Goal: Task Accomplishment & Management: Manage account settings

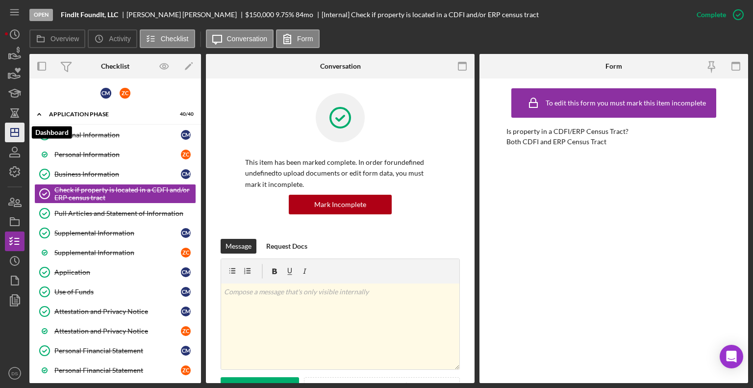
click at [12, 131] on icon "Icon/Dashboard" at bounding box center [14, 132] width 25 height 25
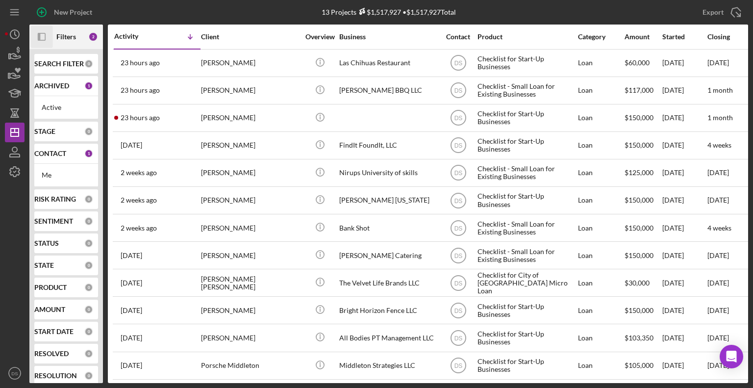
click at [45, 33] on icon "Icon/Panel Side Expand" at bounding box center [42, 37] width 22 height 22
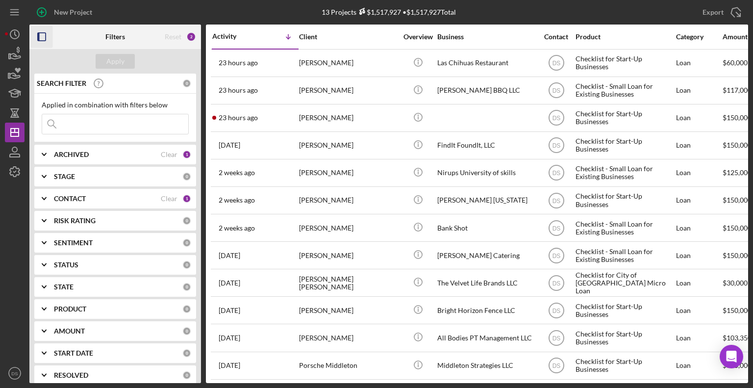
click at [105, 157] on div "ARCHIVED" at bounding box center [107, 154] width 107 height 8
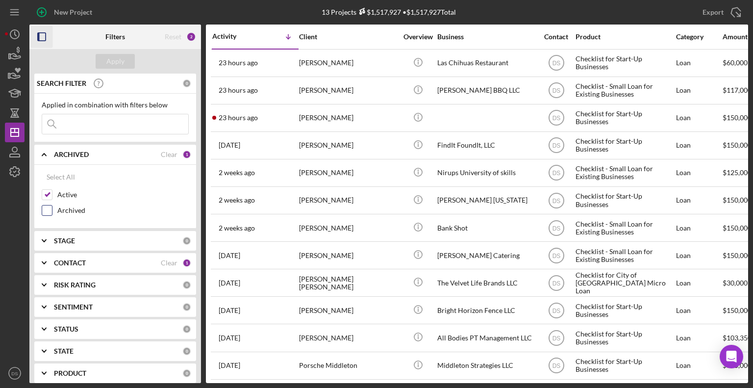
click at [59, 209] on label "Archived" at bounding box center [122, 210] width 131 height 10
click at [52, 209] on input "Archived" at bounding box center [47, 210] width 10 height 10
checkbox input "true"
drag, startPoint x: 53, startPoint y: 191, endPoint x: 61, endPoint y: 180, distance: 13.7
click at [53, 191] on div "Active" at bounding box center [115, 197] width 147 height 16
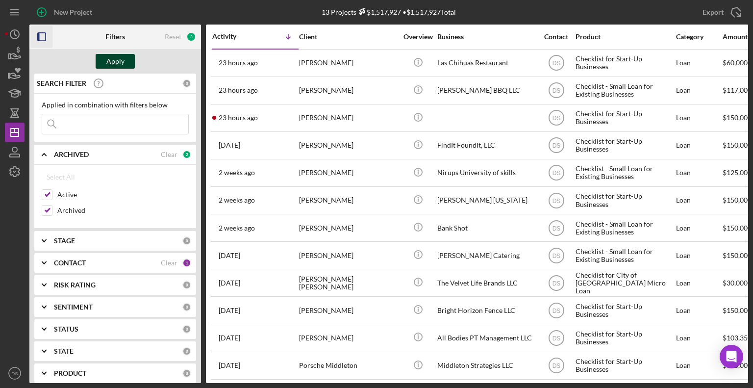
click at [116, 61] on div "Apply" at bounding box center [115, 61] width 18 height 15
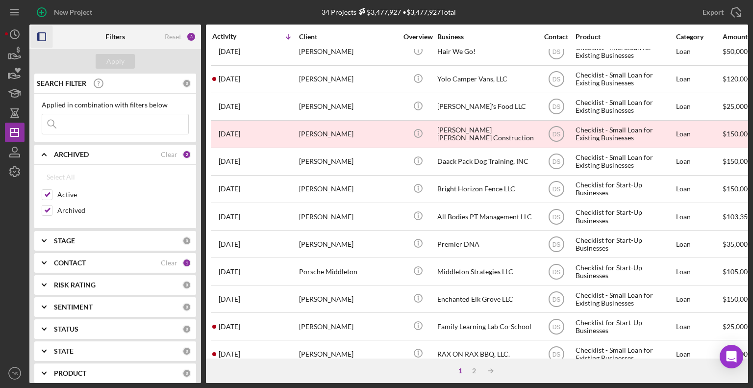
scroll to position [390, 0]
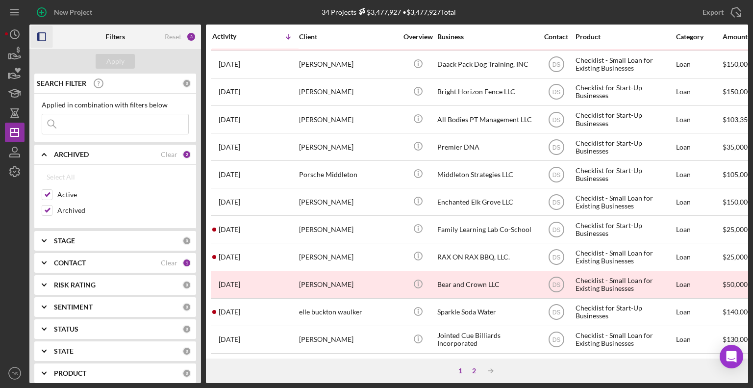
click at [467, 373] on div "2" at bounding box center [474, 371] width 14 height 8
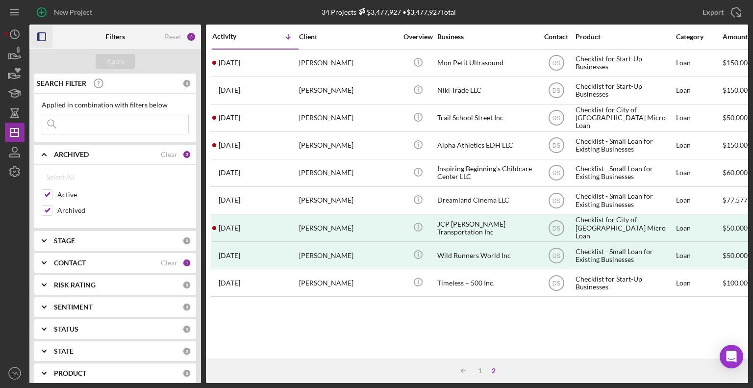
scroll to position [49, 0]
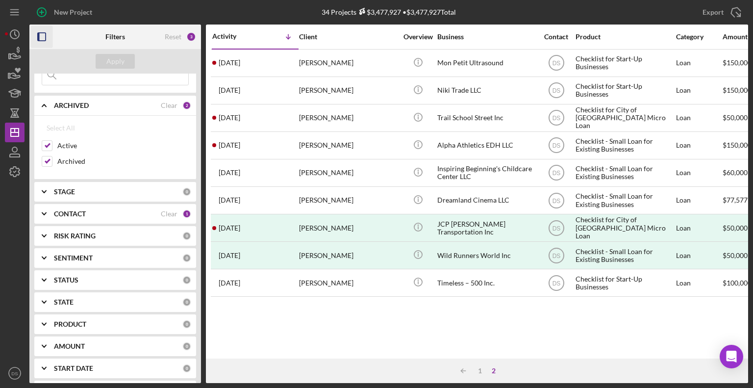
click at [96, 211] on div "CONTACT" at bounding box center [107, 214] width 107 height 8
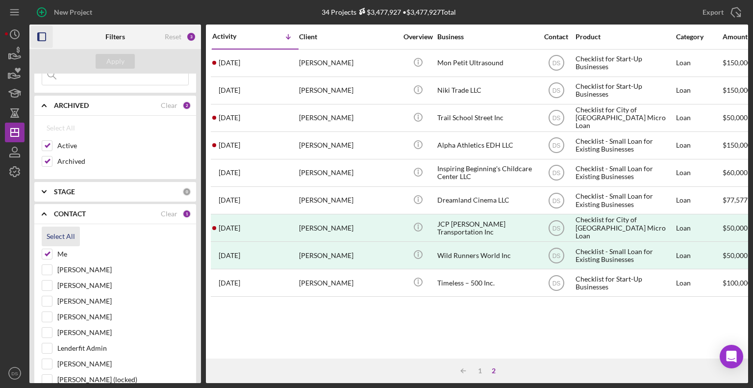
click at [52, 233] on div "Select All" at bounding box center [61, 236] width 28 height 20
checkbox input "true"
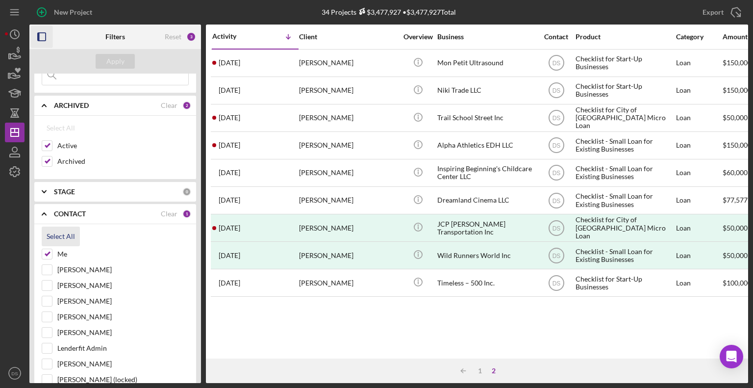
checkbox input "true"
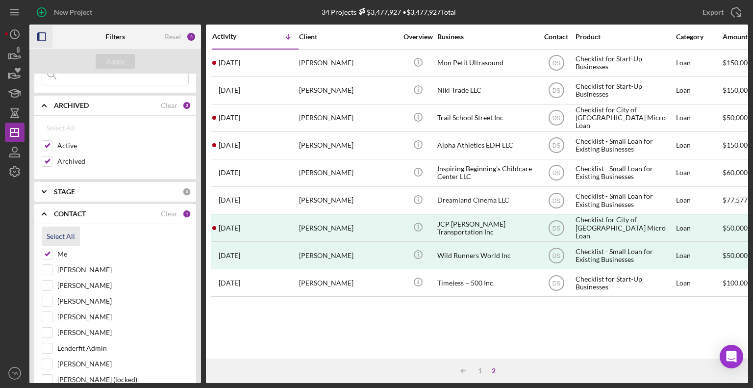
checkbox input "true"
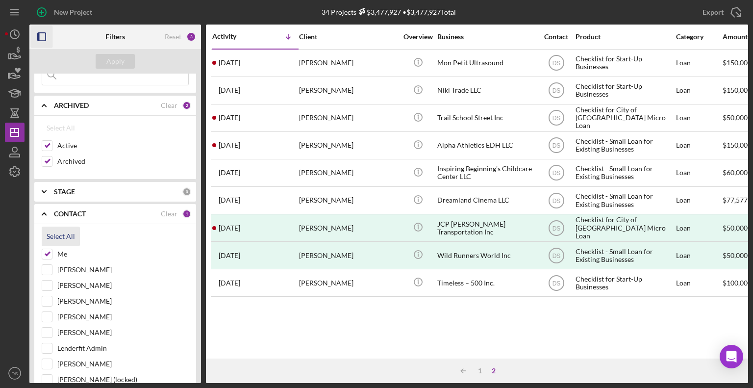
checkbox input "true"
click at [128, 64] on button "Apply" at bounding box center [115, 61] width 39 height 15
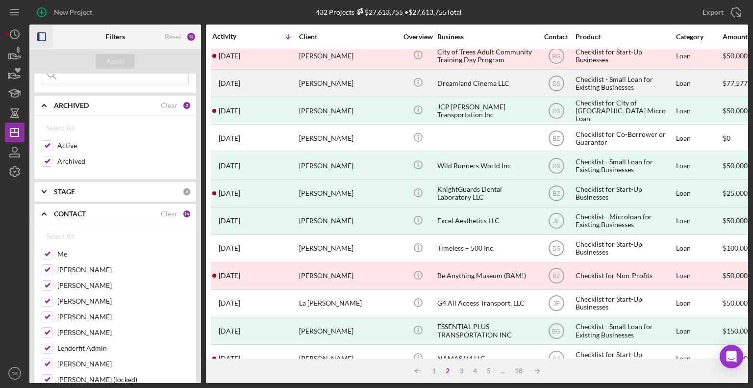
scroll to position [390, 0]
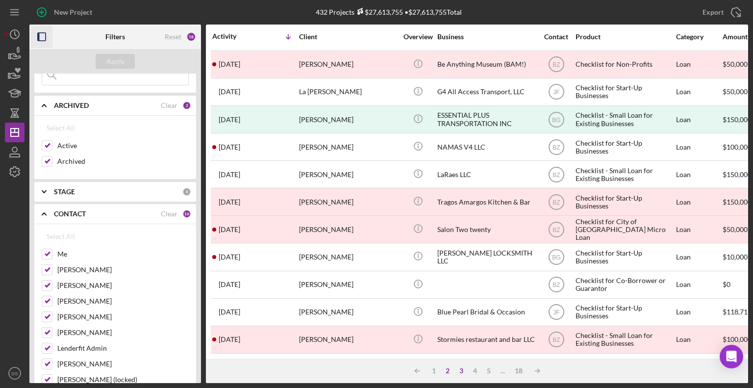
click at [459, 367] on div "3" at bounding box center [461, 371] width 14 height 8
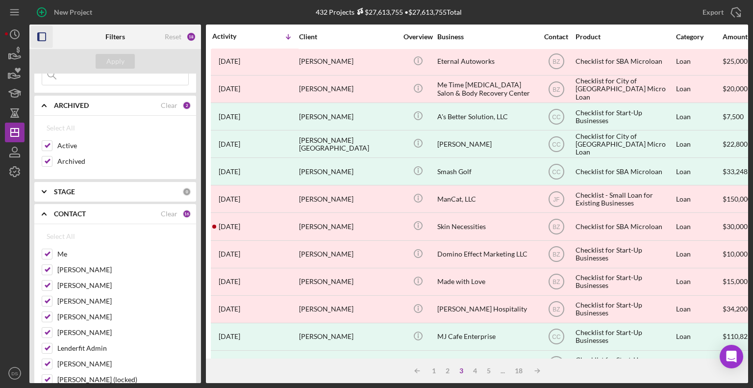
scroll to position [0, 0]
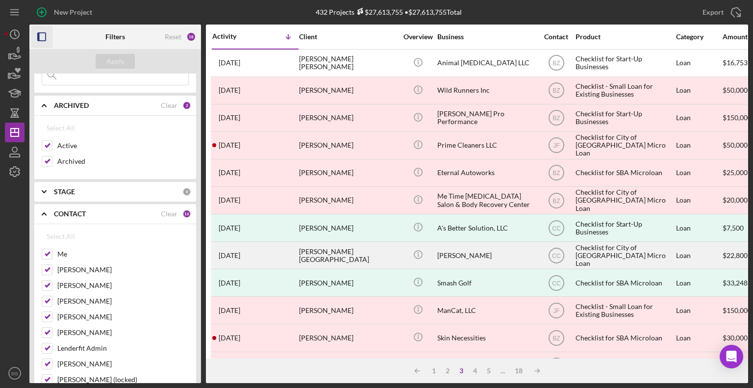
click at [349, 255] on div "[PERSON_NAME][GEOGRAPHIC_DATA]" at bounding box center [348, 255] width 98 height 26
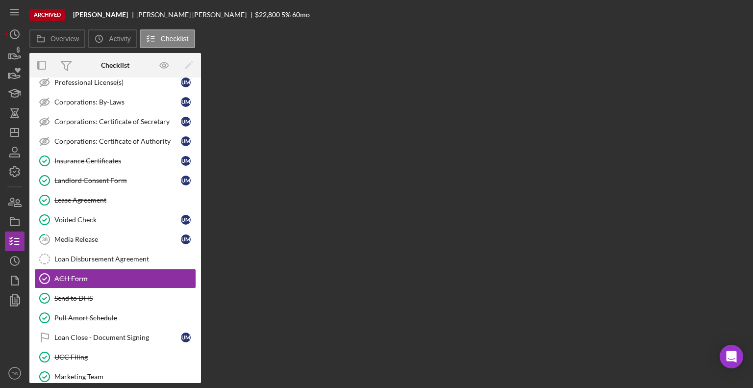
scroll to position [264, 0]
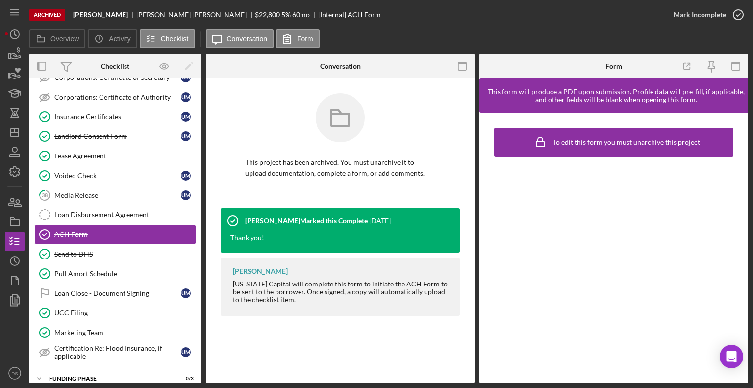
click at [59, 16] on div "Archived" at bounding box center [47, 15] width 36 height 12
click at [61, 43] on button "Overview" at bounding box center [57, 38] width 56 height 19
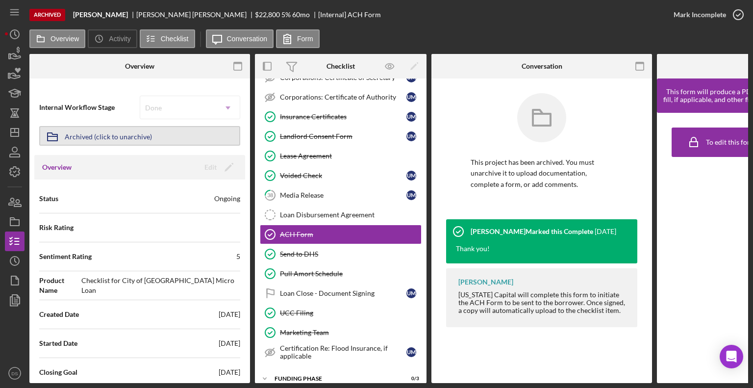
click at [142, 136] on div "Archived (click to unarchive)" at bounding box center [108, 136] width 87 height 18
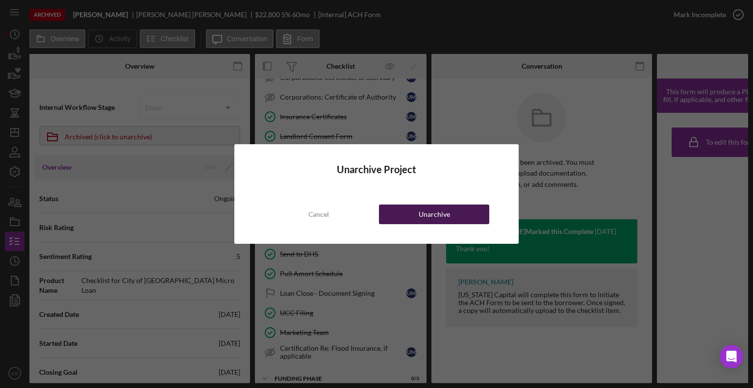
click at [461, 214] on button "Unarchive" at bounding box center [434, 214] width 110 height 20
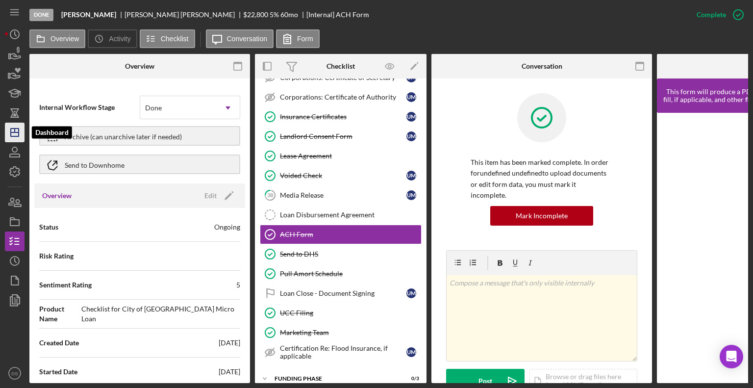
click at [16, 135] on icon "Icon/Dashboard" at bounding box center [14, 132] width 25 height 25
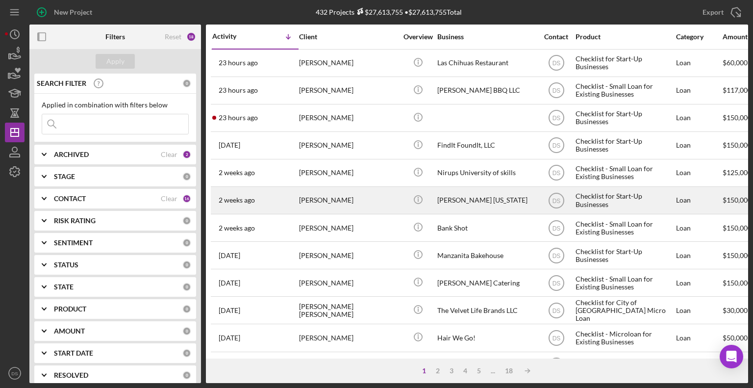
click at [357, 198] on div "[PERSON_NAME]" at bounding box center [348, 200] width 98 height 26
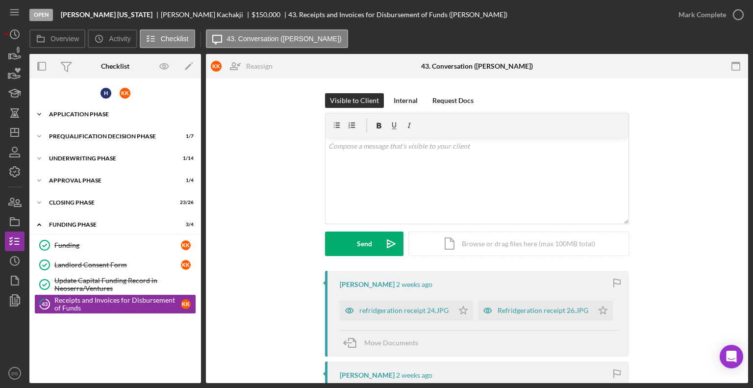
click at [131, 111] on div "Application Phase" at bounding box center [119, 114] width 140 height 6
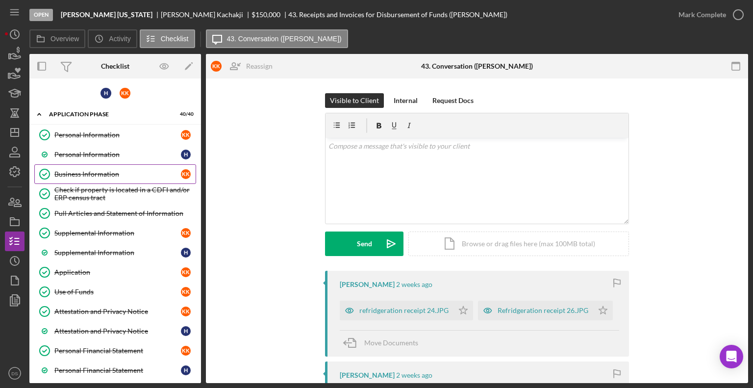
click at [101, 177] on link "Business Information Business Information K K" at bounding box center [115, 174] width 162 height 20
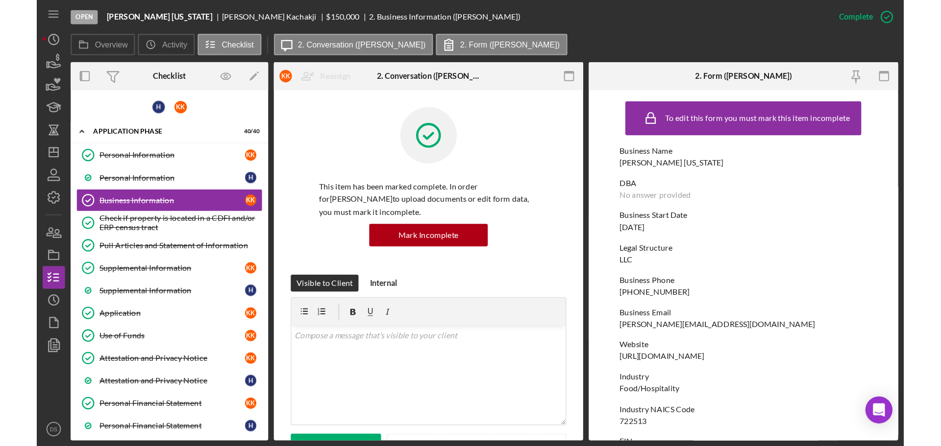
scroll to position [49, 0]
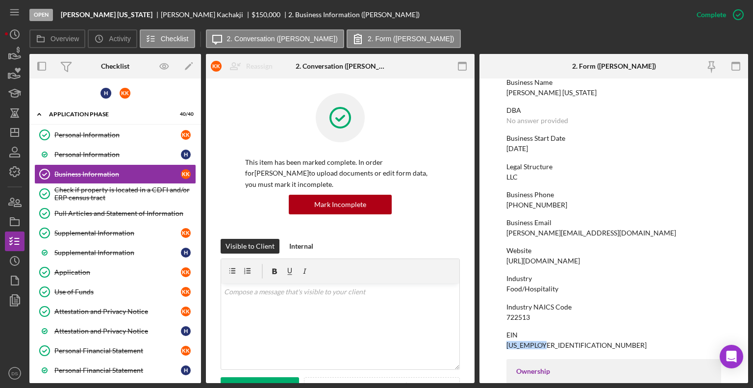
drag, startPoint x: 554, startPoint y: 344, endPoint x: 506, endPoint y: 343, distance: 48.5
click at [506, 343] on div "EIN [US_EMPLOYER_IDENTIFICATION_NUMBER]" at bounding box center [613, 340] width 215 height 18
copy div "[US_EMPLOYER_IDENTIFICATION_NUMBER]"
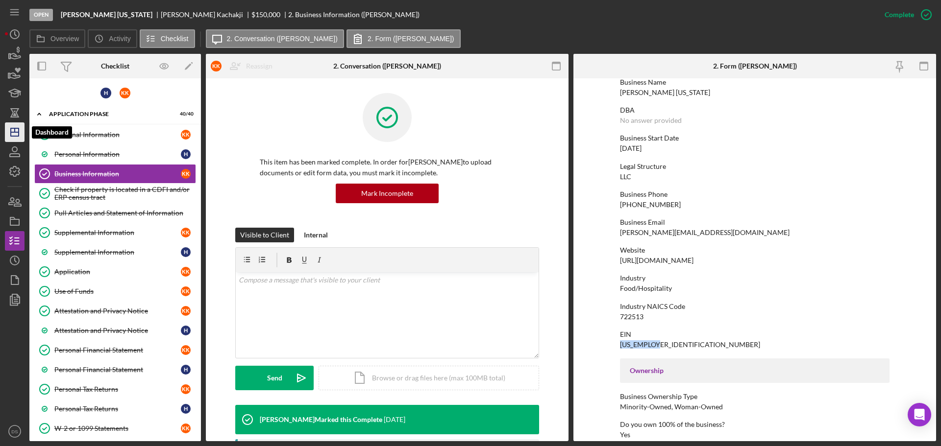
click at [19, 137] on icon "Icon/Dashboard" at bounding box center [14, 132] width 25 height 25
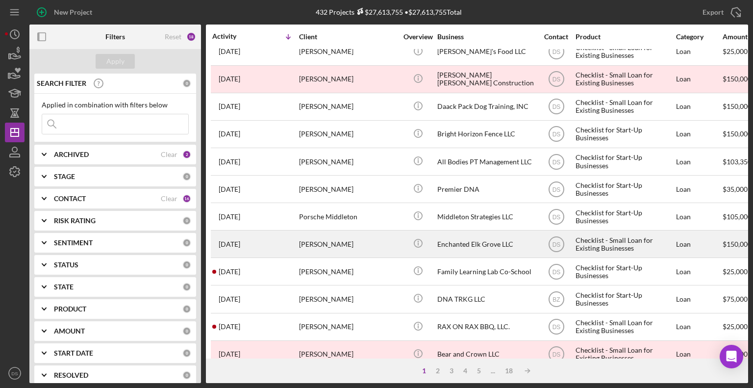
scroll to position [390, 0]
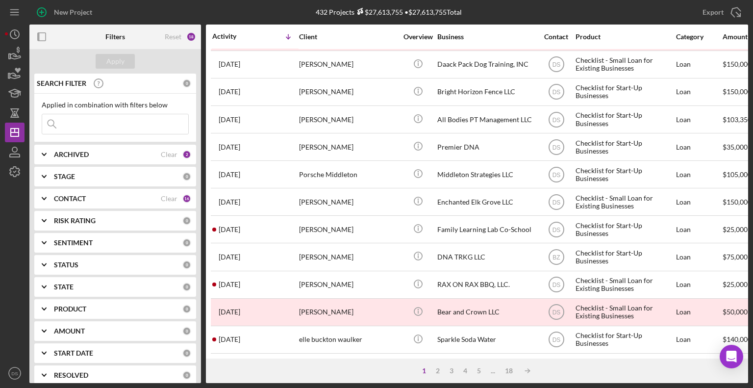
click at [137, 153] on div "ARCHIVED" at bounding box center [107, 154] width 107 height 8
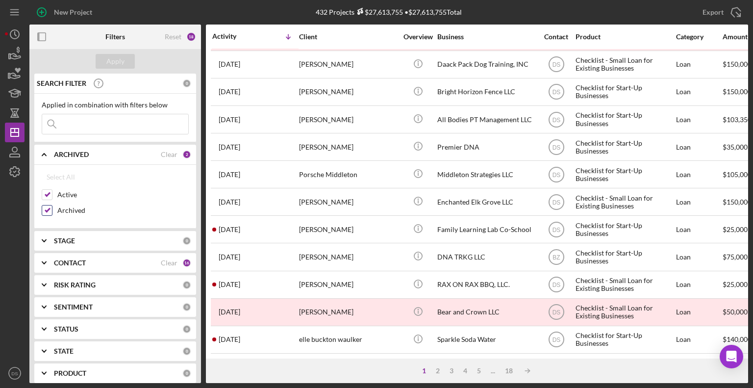
click at [54, 210] on div "Archived" at bounding box center [115, 213] width 147 height 16
click at [48, 210] on input "Archived" at bounding box center [47, 210] width 10 height 10
checkbox input "false"
click at [121, 81] on div "SEARCH FILTER" at bounding box center [108, 83] width 148 height 25
click at [124, 67] on button "Apply" at bounding box center [115, 61] width 39 height 15
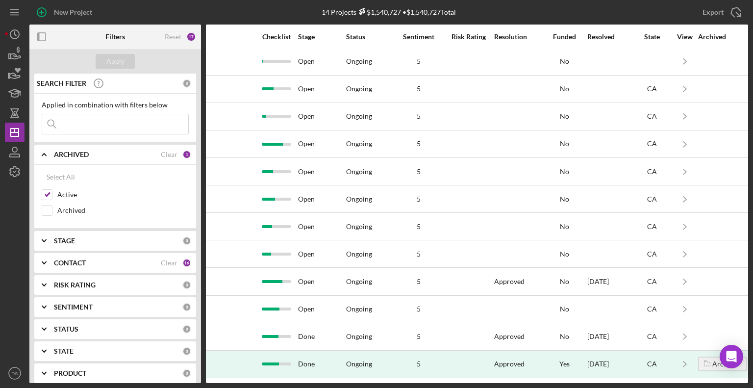
scroll to position [63, 677]
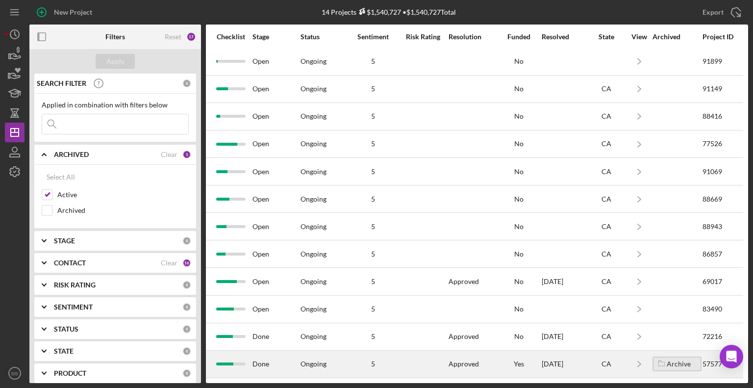
click at [680, 356] on div "Archive" at bounding box center [678, 363] width 24 height 15
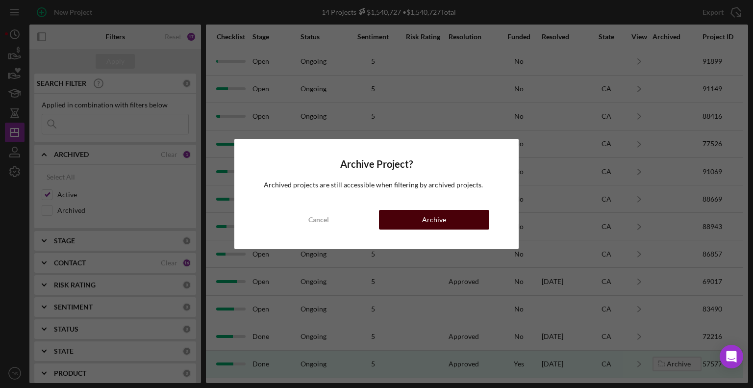
click at [461, 216] on button "Archive" at bounding box center [434, 220] width 110 height 20
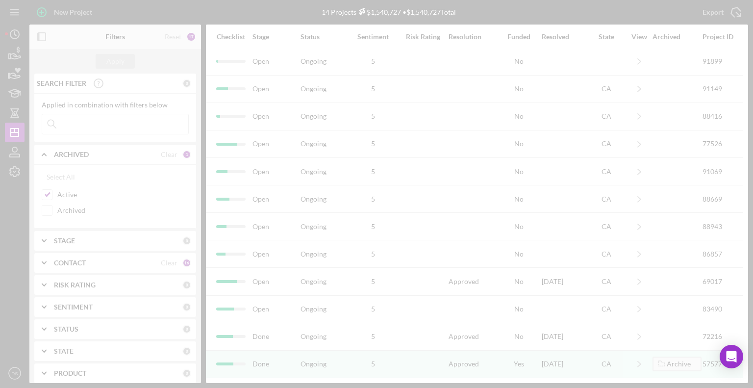
scroll to position [36, 677]
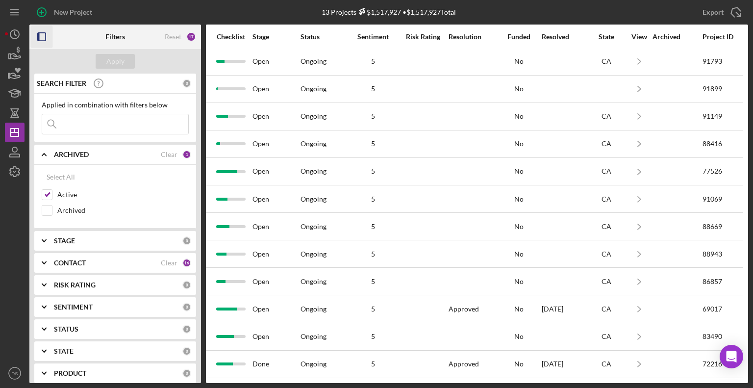
click at [42, 35] on icon "button" at bounding box center [42, 37] width 22 height 22
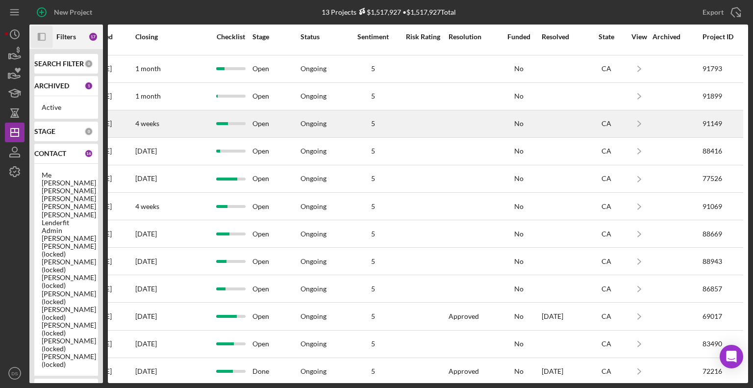
scroll to position [0, 579]
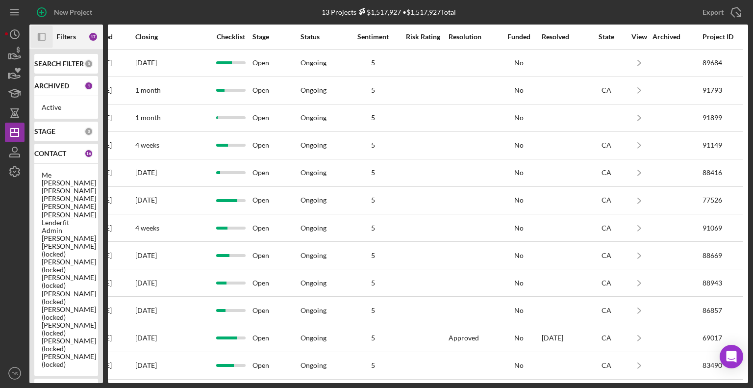
click at [93, 33] on div "17" at bounding box center [93, 37] width 10 height 10
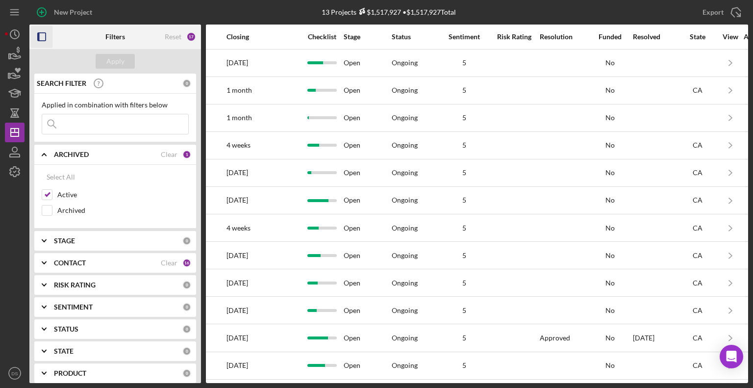
click at [39, 35] on icon "button" at bounding box center [42, 37] width 22 height 22
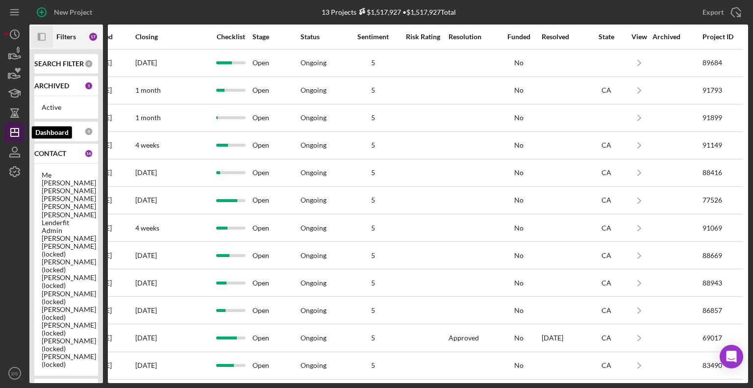
click at [19, 132] on icon "Icon/Dashboard" at bounding box center [14, 132] width 25 height 25
click at [18, 132] on line "button" at bounding box center [15, 132] width 8 height 0
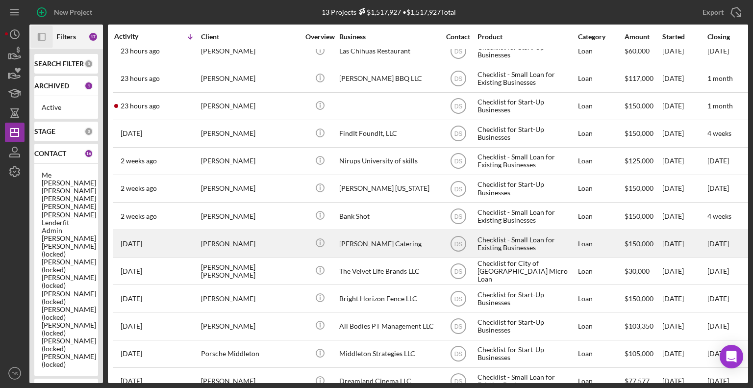
scroll to position [0, 0]
